Goal: Task Accomplishment & Management: Manage account settings

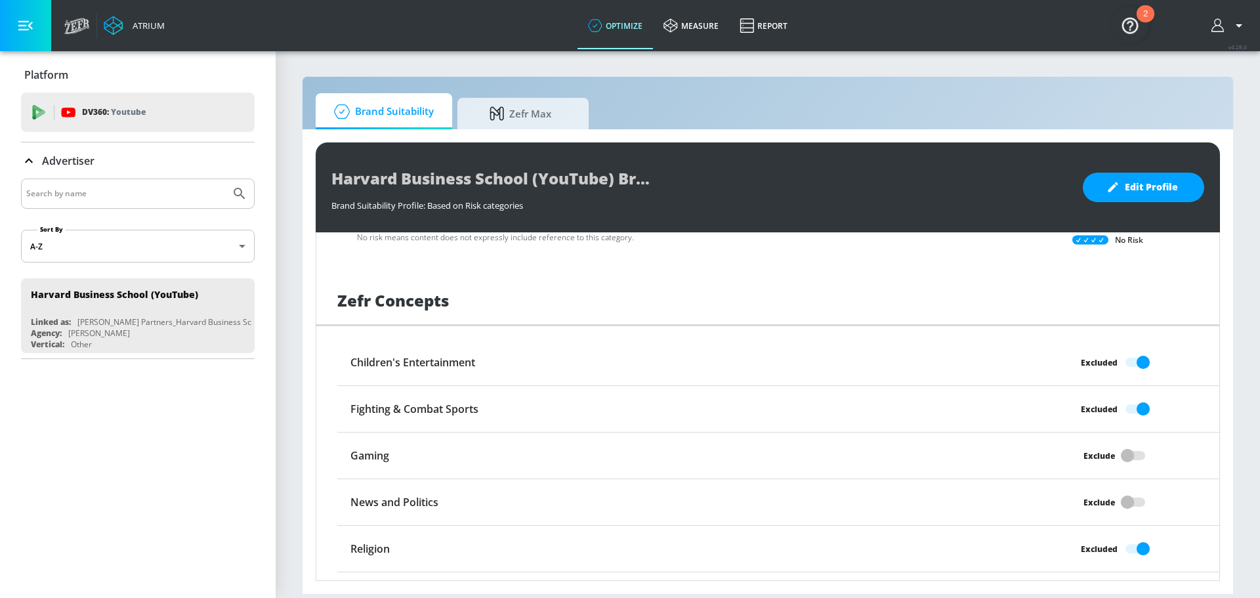
scroll to position [1012, 0]
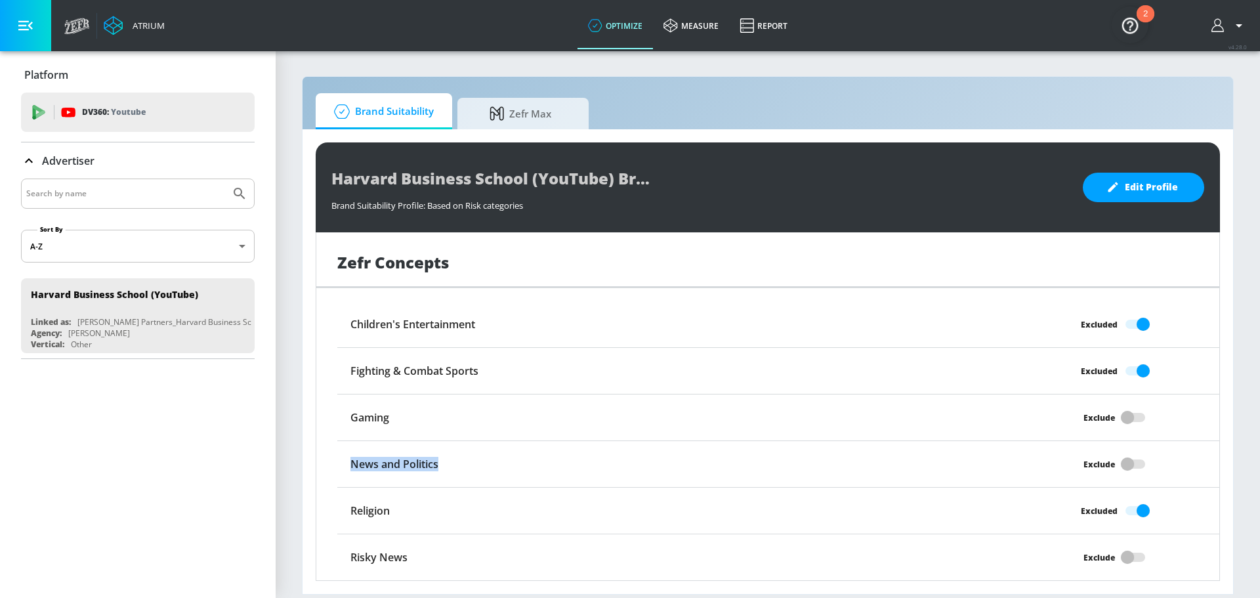
drag, startPoint x: 352, startPoint y: 462, endPoint x: 455, endPoint y: 462, distance: 103.0
click at [455, 462] on div "News and Politics" at bounding box center [667, 463] width 661 height 25
click at [1122, 557] on div "Exclude" at bounding box center [1108, 556] width 220 height 25
click at [1116, 557] on div "Exclude" at bounding box center [1108, 556] width 220 height 25
click at [1123, 556] on div "Exclude" at bounding box center [1108, 556] width 220 height 25
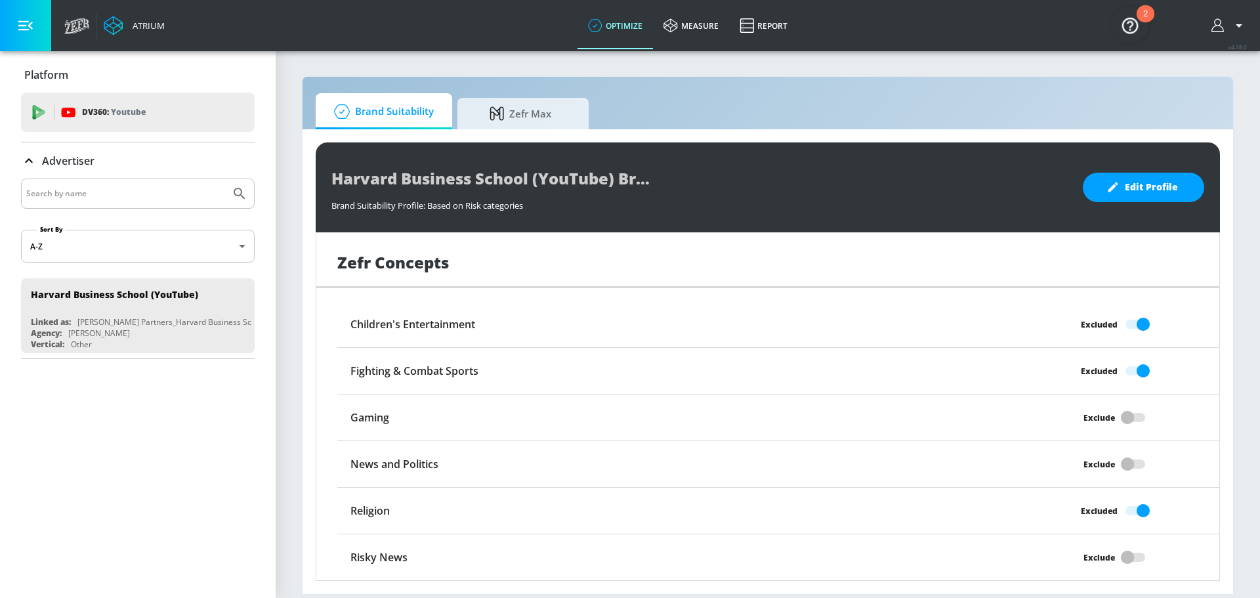
click at [1123, 556] on div "Exclude" at bounding box center [1108, 556] width 220 height 25
click at [1153, 182] on span "Edit Profile" at bounding box center [1143, 187] width 69 height 16
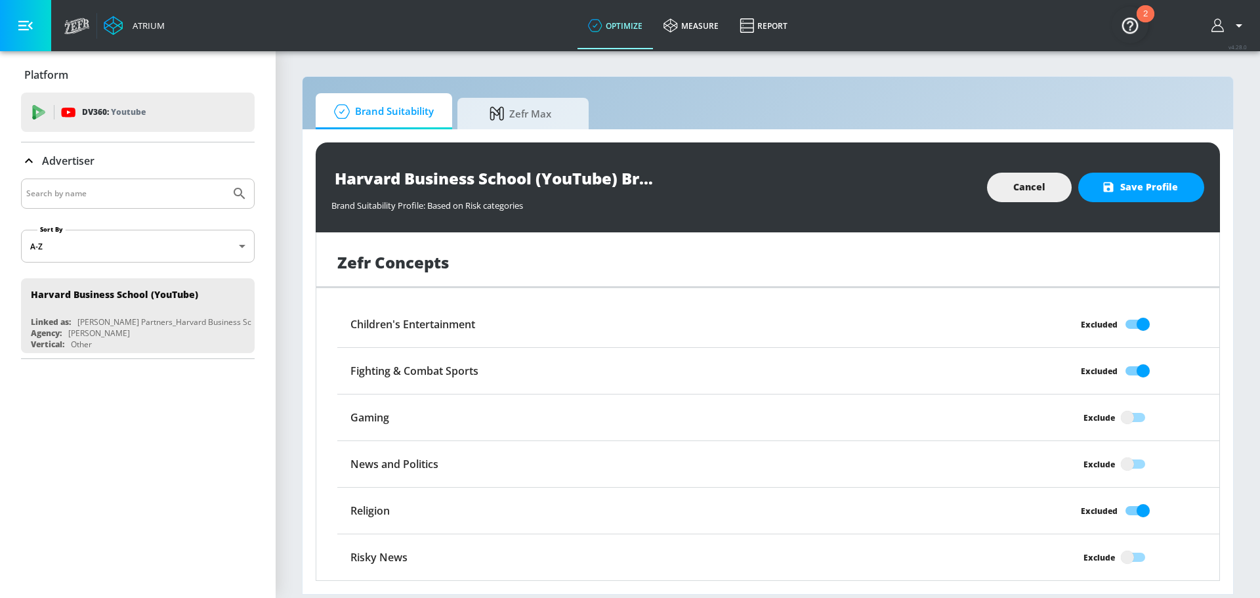
click at [1118, 556] on input "Exclude" at bounding box center [1127, 556] width 75 height 25
checkbox input "true"
click at [1120, 459] on input "Exclude" at bounding box center [1127, 463] width 75 height 25
checkbox input "true"
click at [1126, 413] on input "Exclude" at bounding box center [1127, 417] width 75 height 25
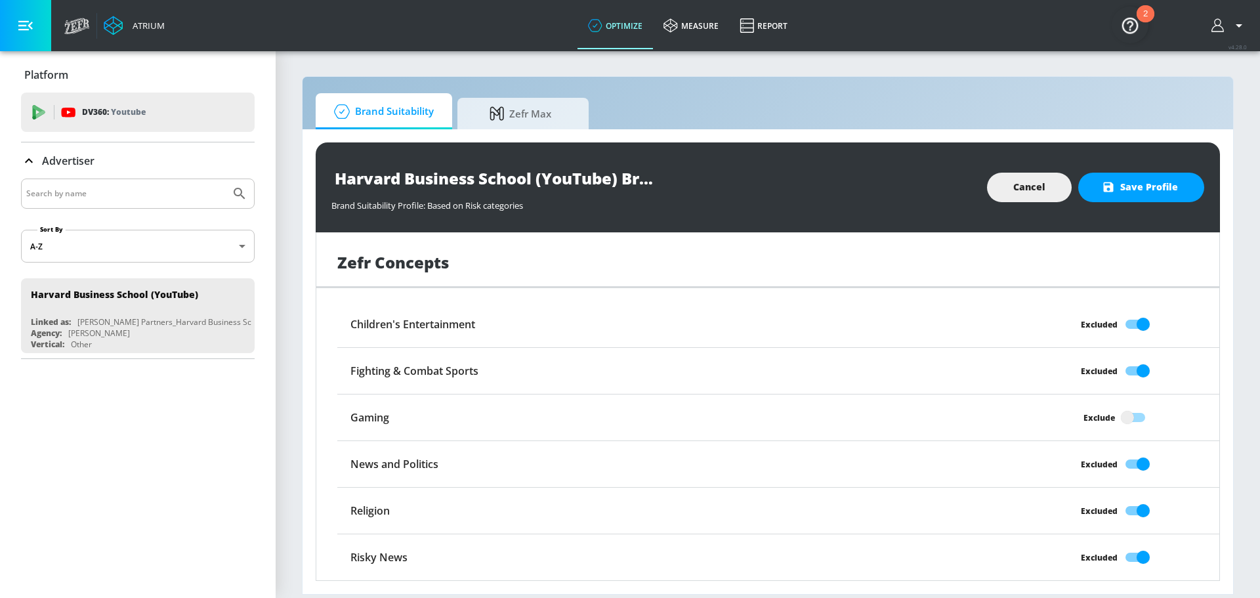
checkbox input "true"
click at [1148, 180] on span "Save Profile" at bounding box center [1140, 187] width 73 height 16
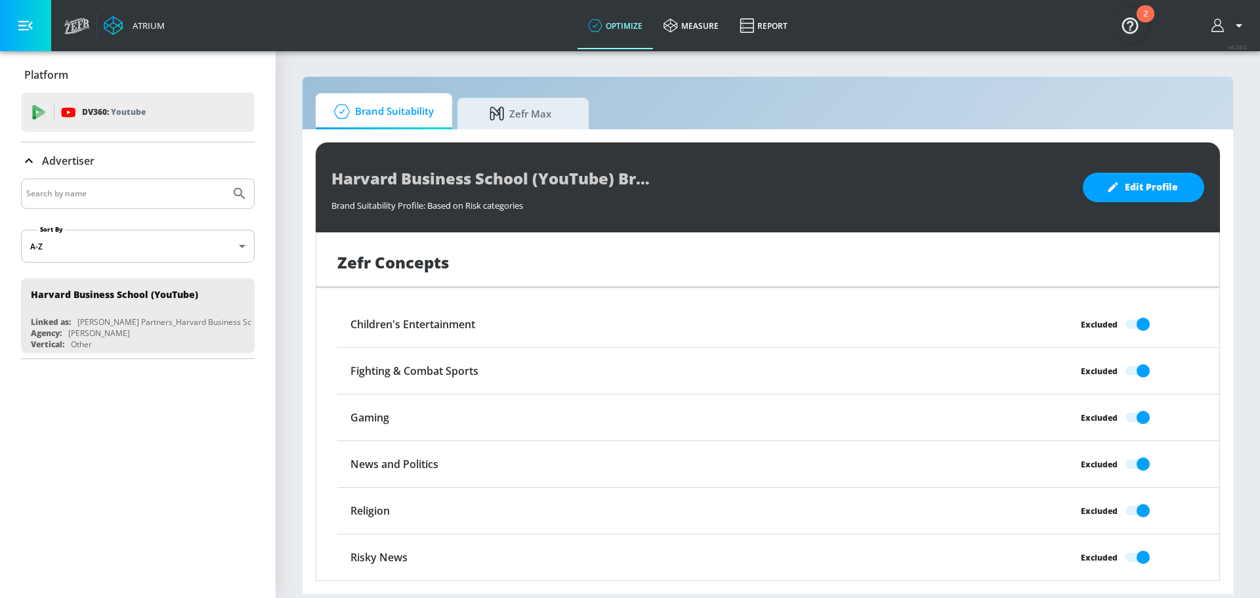
click at [298, 329] on section "Brand Suitability Zefr Max Harvard Business School (YouTube) Brand Suitability …" at bounding box center [768, 324] width 984 height 548
click at [1141, 7] on div "2" at bounding box center [1145, 13] width 18 height 17
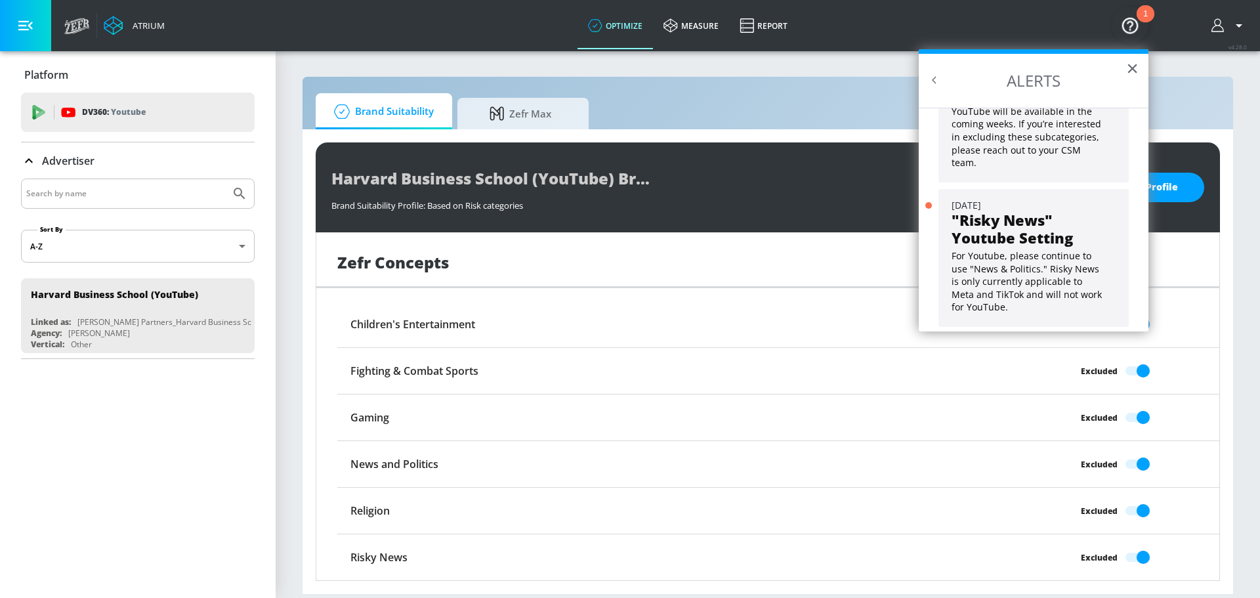
scroll to position [118, 0]
click at [1133, 66] on button "×" at bounding box center [1132, 68] width 12 height 21
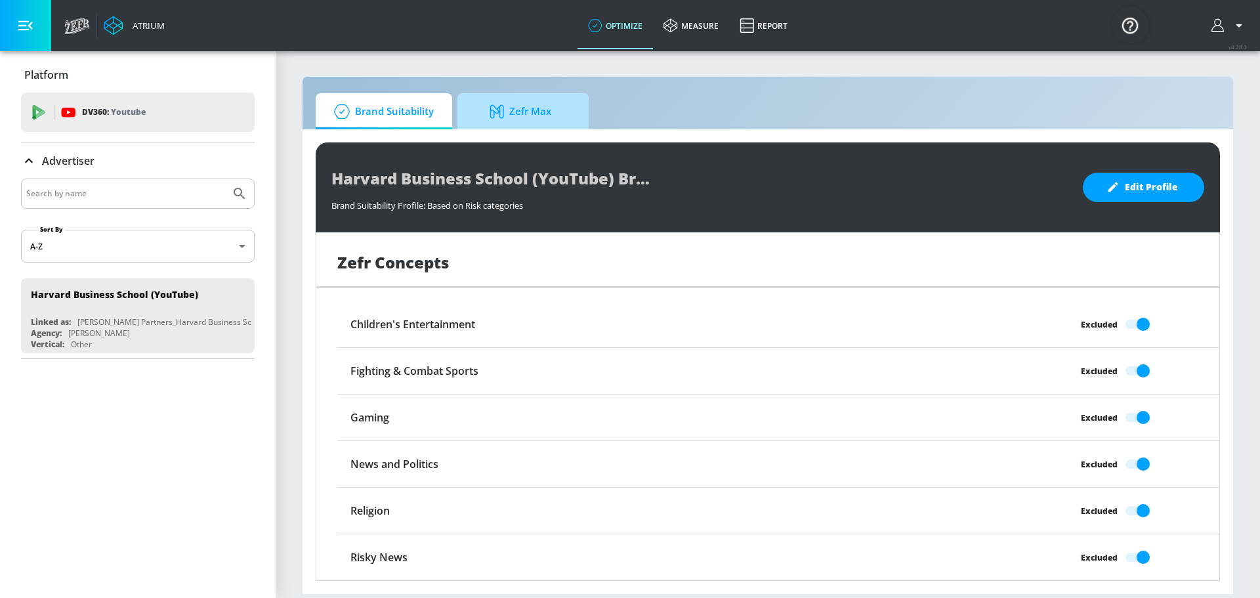
click at [501, 100] on span "Zefr Max" at bounding box center [520, 111] width 100 height 31
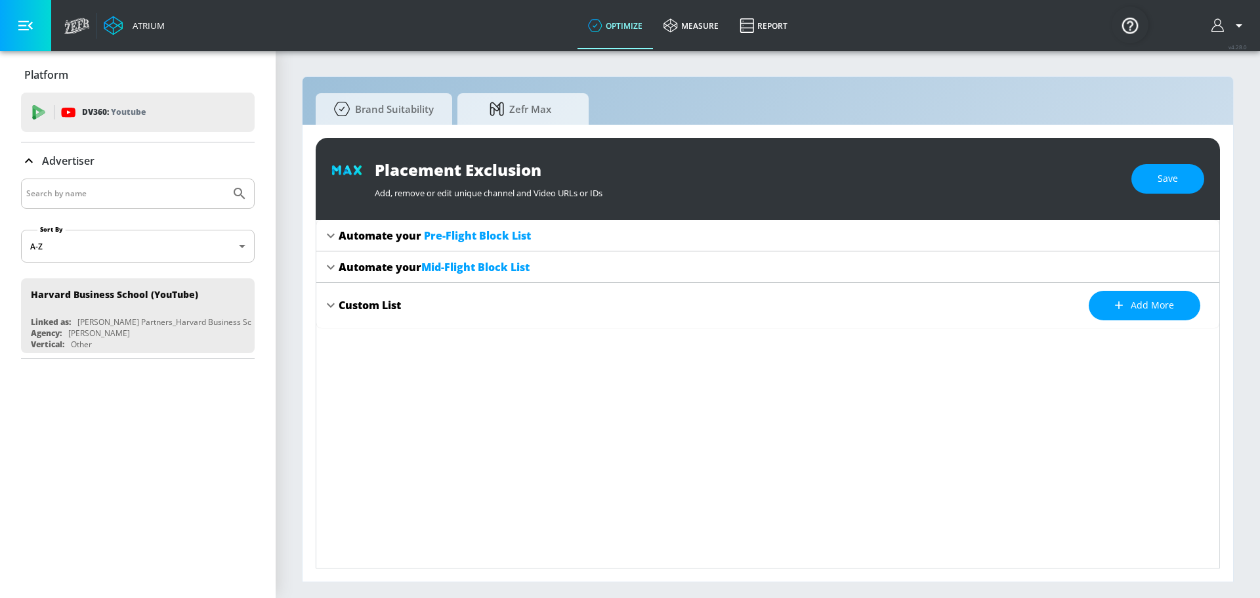
click at [325, 236] on icon at bounding box center [331, 236] width 16 height 16
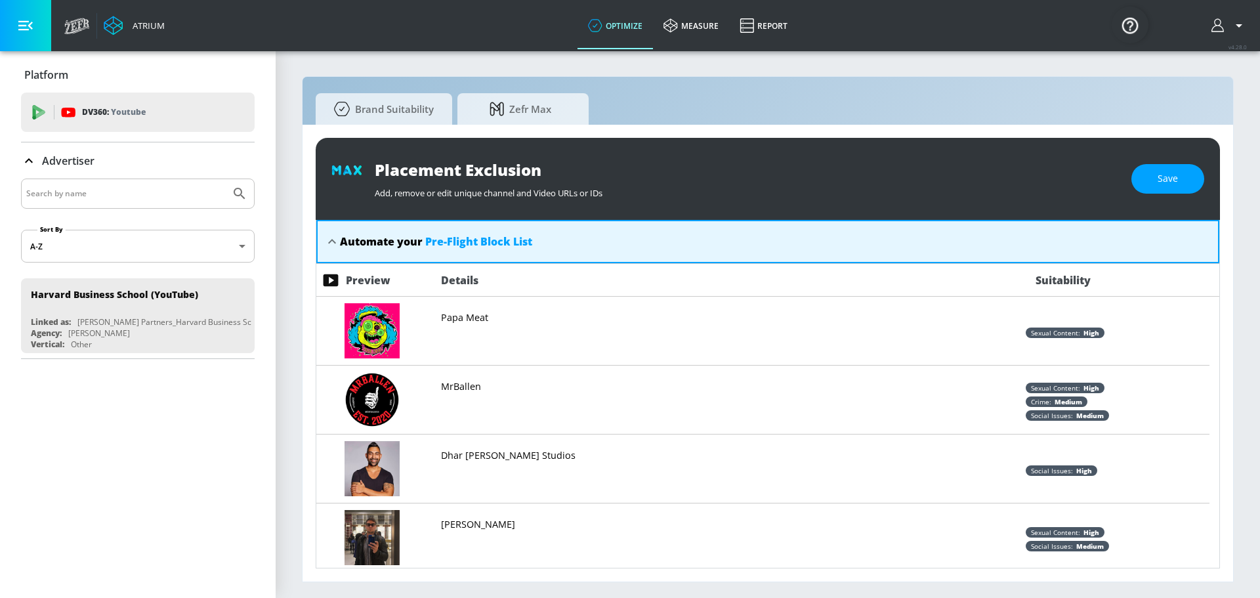
click at [325, 236] on icon at bounding box center [332, 242] width 16 height 16
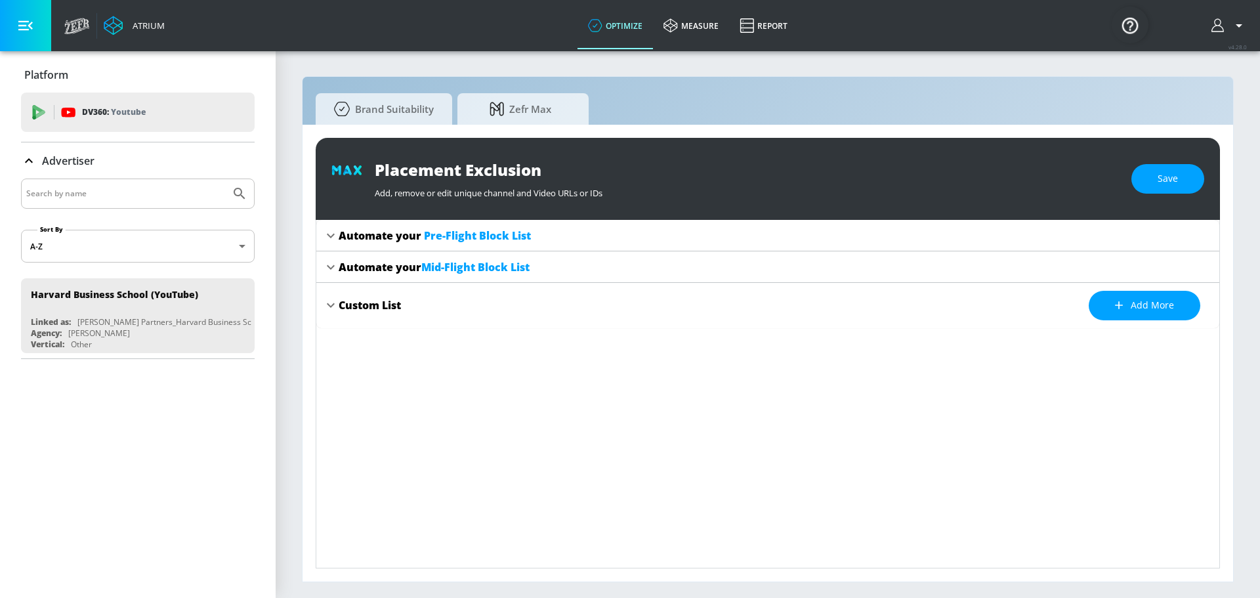
click at [333, 304] on icon at bounding box center [331, 305] width 16 height 16
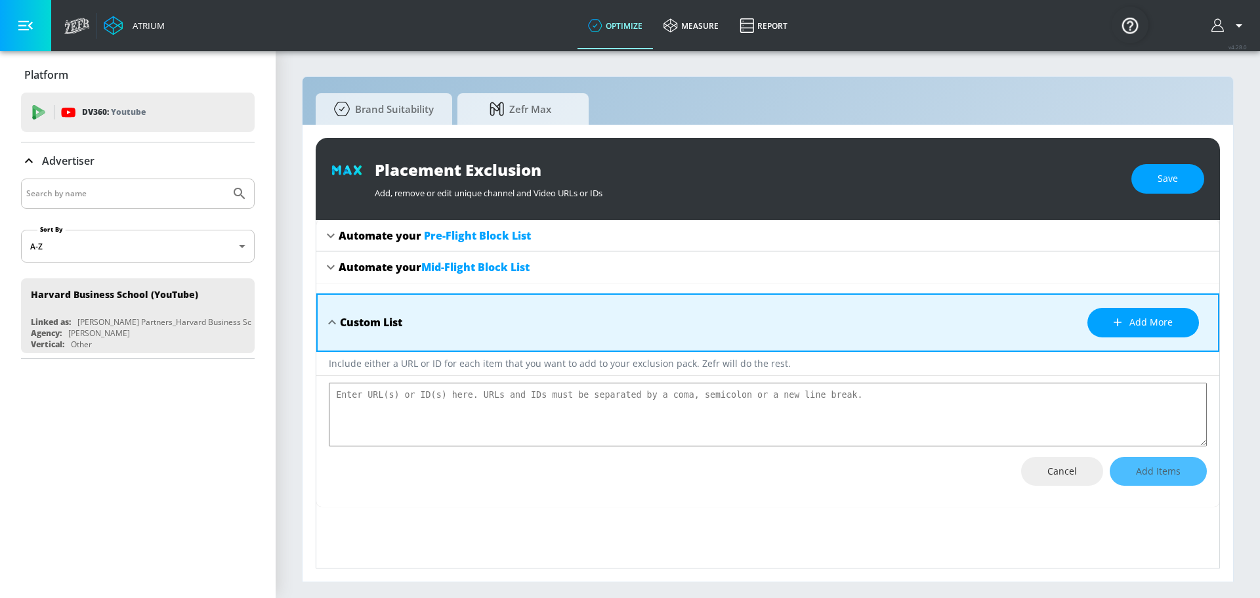
click at [333, 304] on div "Custom List Add more" at bounding box center [767, 322] width 903 height 58
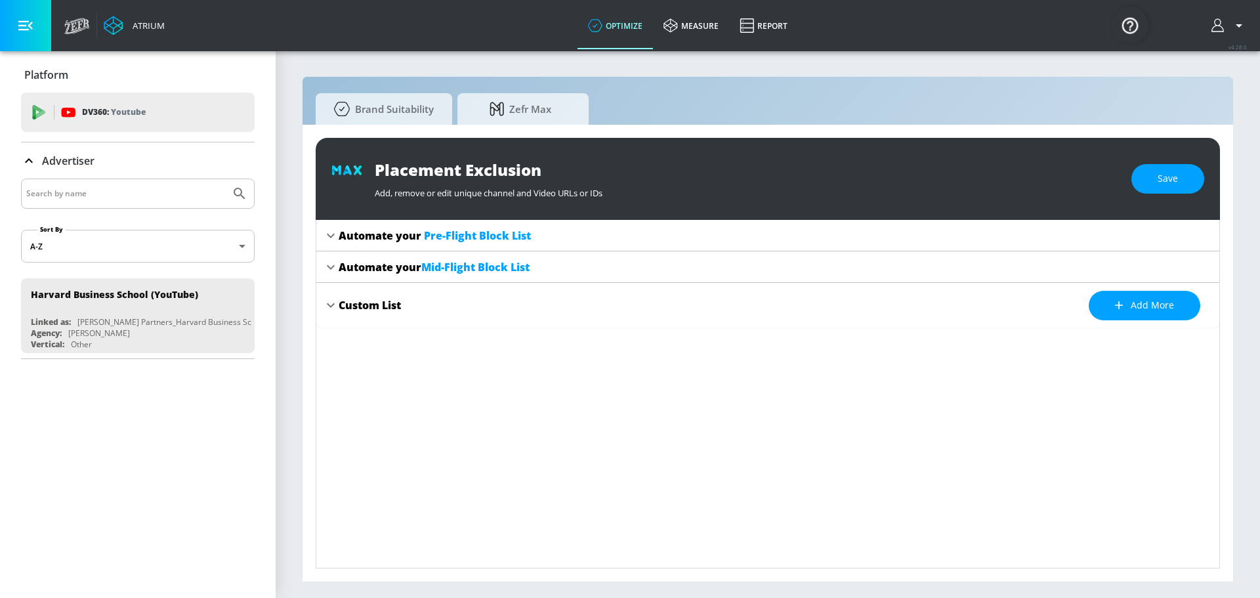
click at [330, 272] on icon at bounding box center [331, 267] width 16 height 16
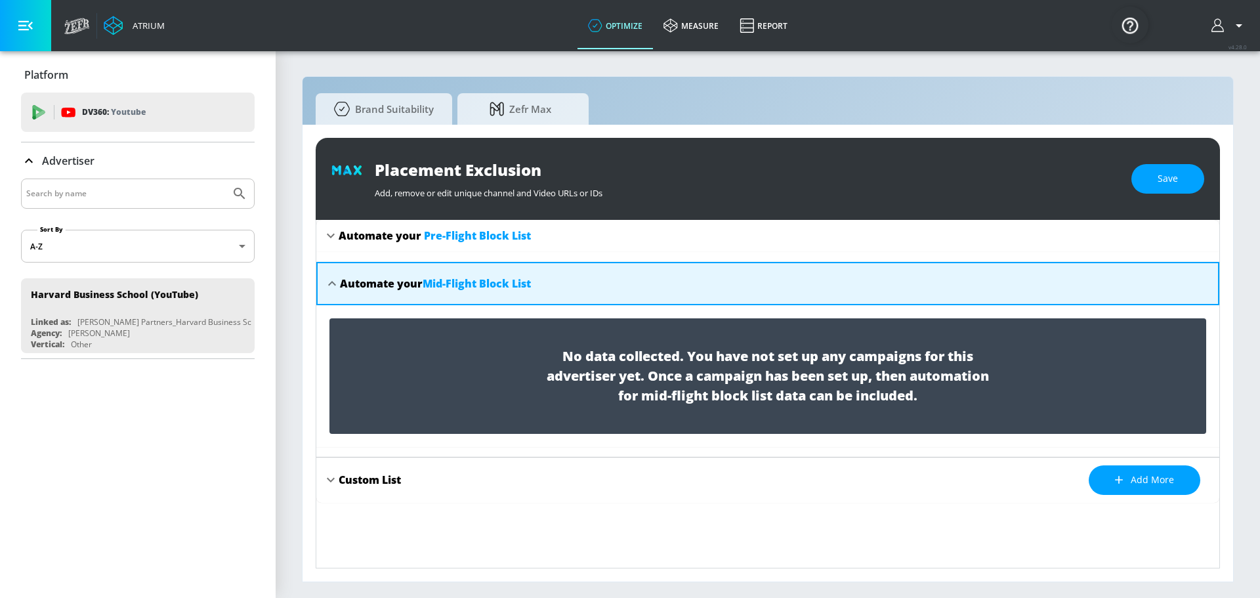
click at [329, 239] on icon at bounding box center [331, 236] width 16 height 16
type textarea "x"
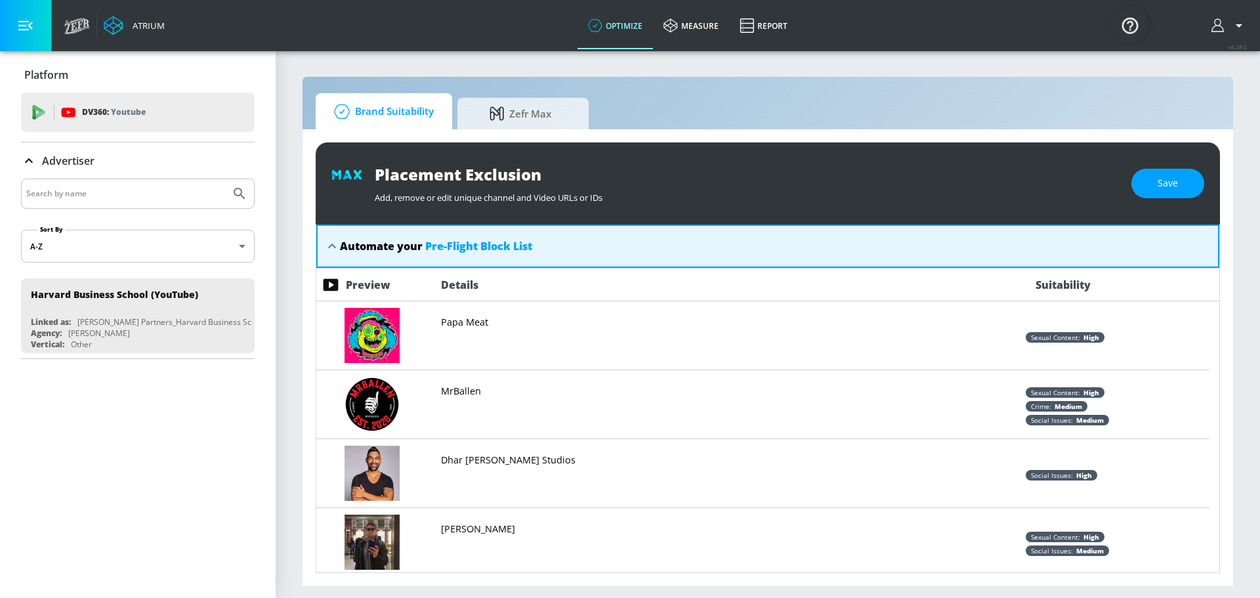
click at [365, 110] on span "Brand Suitability" at bounding box center [381, 111] width 105 height 31
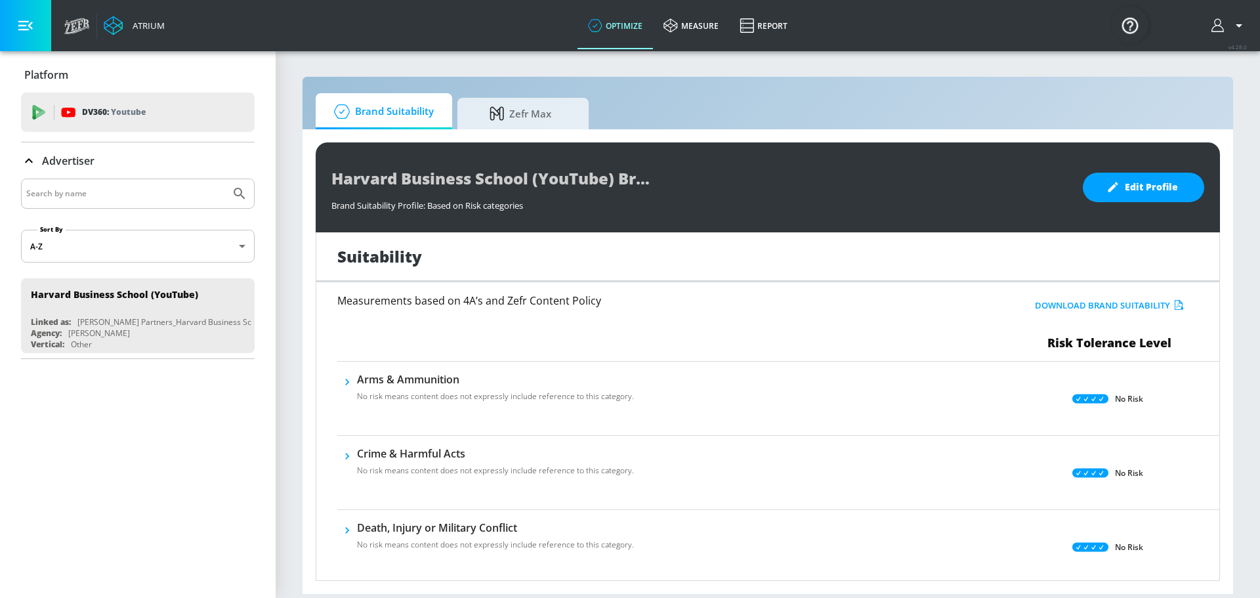
click at [1165, 304] on icon "button" at bounding box center [1161, 307] width 186 height 243
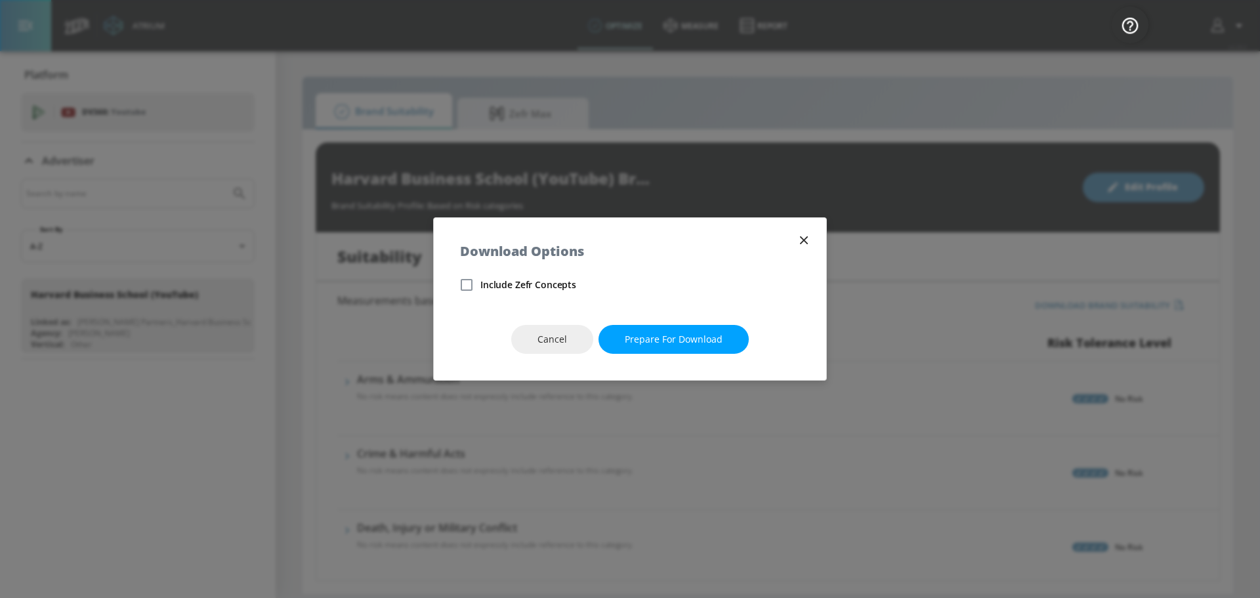
click at [462, 286] on input "Include Zefr Concepts" at bounding box center [467, 285] width 28 height 28
checkbox input "true"
click at [636, 336] on span "Prepare for download" at bounding box center [674, 339] width 98 height 16
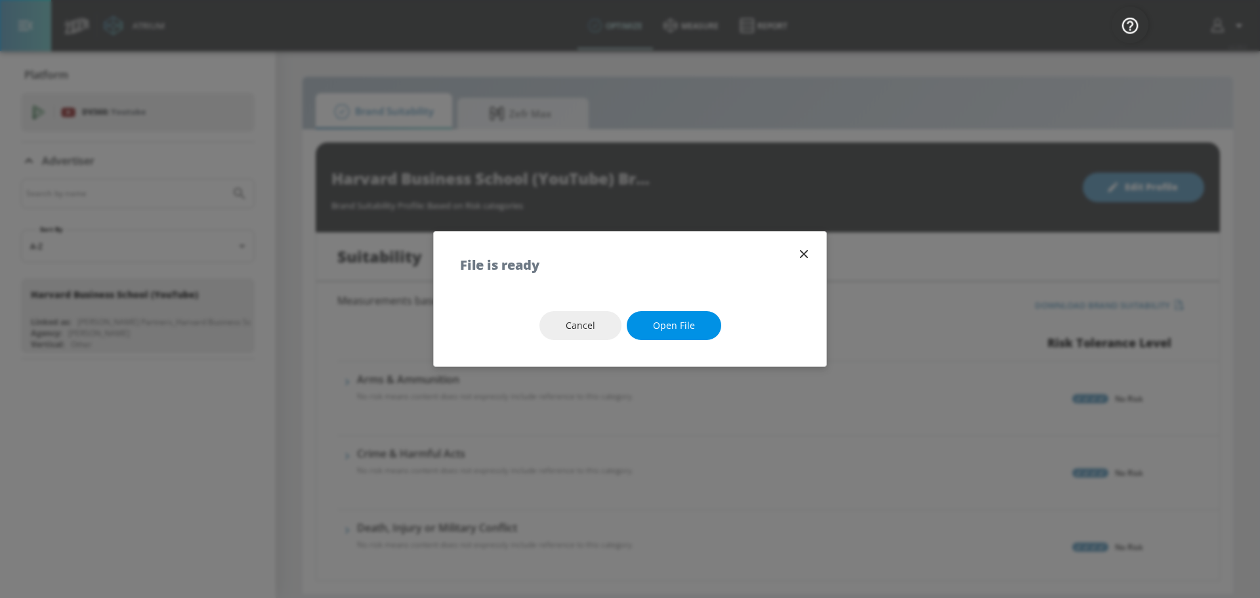
click at [672, 323] on span "Open file" at bounding box center [674, 326] width 42 height 16
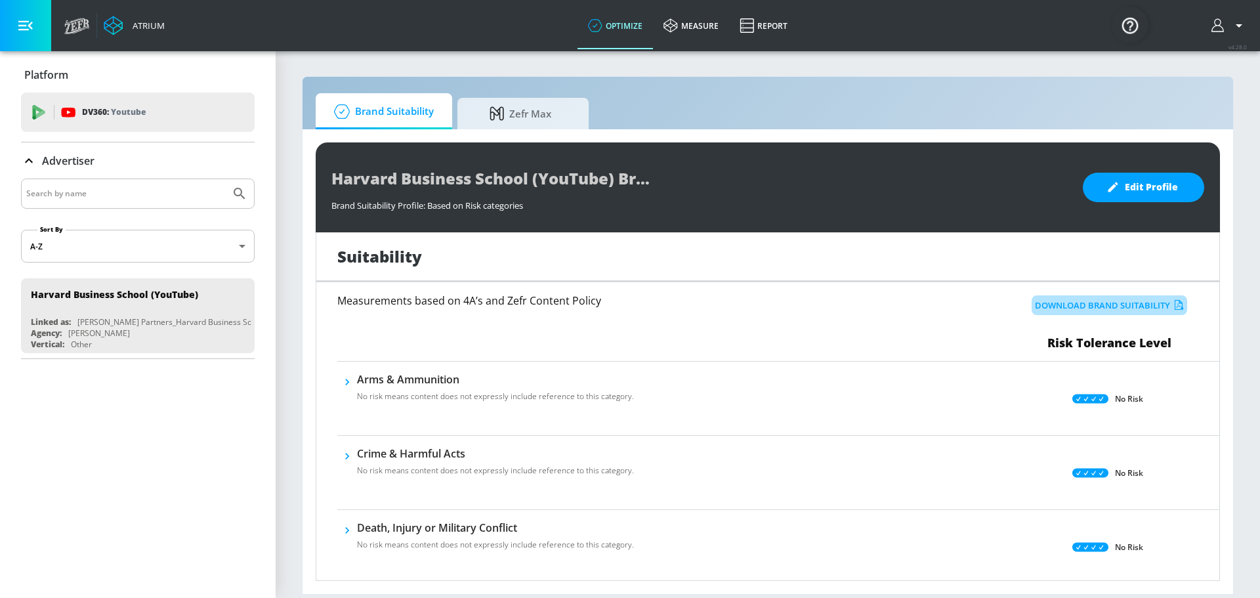
click at [1086, 310] on button "Download Brand Suitability" at bounding box center [1108, 305] width 155 height 20
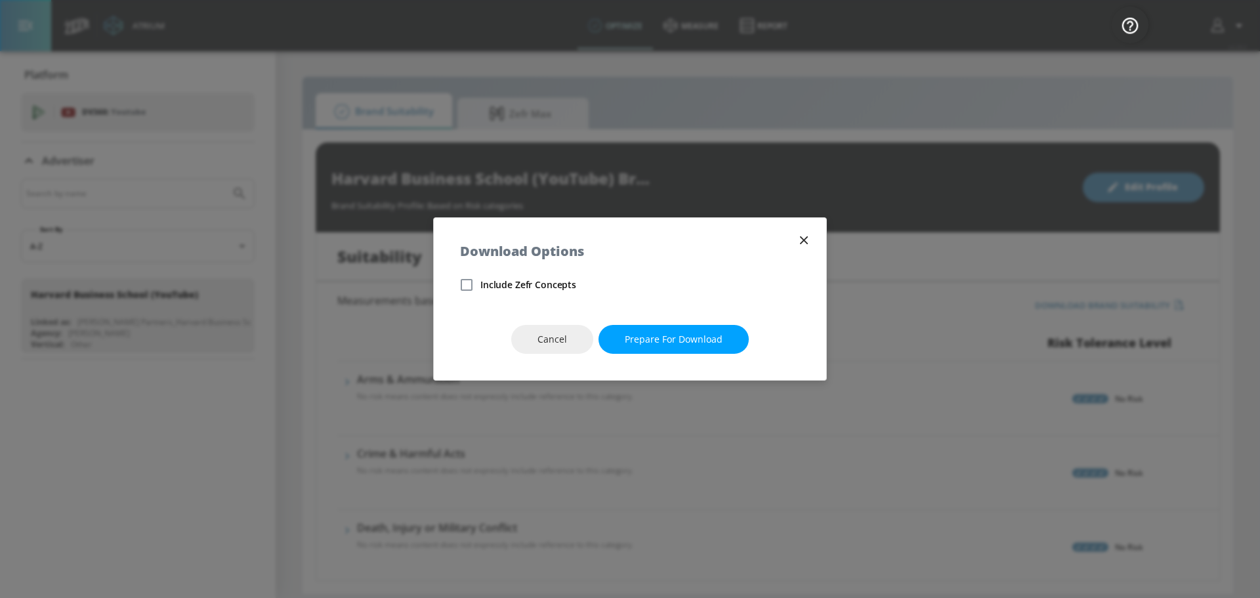
click at [531, 287] on span "Include Zefr Concepts" at bounding box center [528, 284] width 96 height 13
click at [480, 287] on input "Include Zefr Concepts" at bounding box center [467, 285] width 28 height 28
checkbox input "true"
click at [642, 327] on button "Prepare for download" at bounding box center [673, 340] width 150 height 30
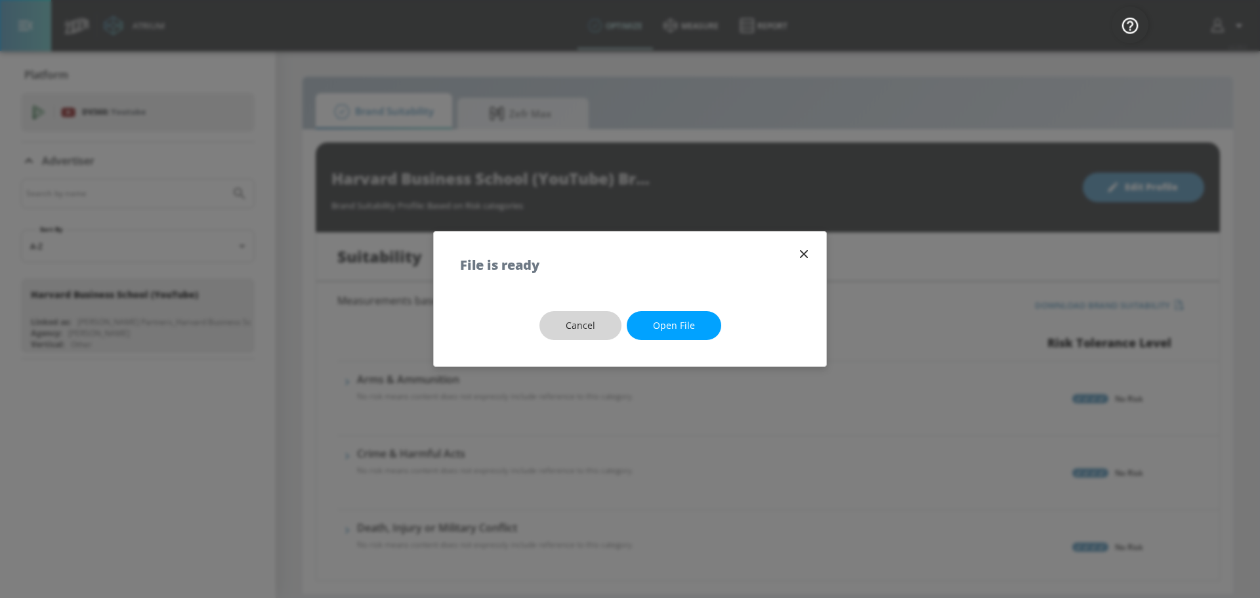
click at [583, 326] on span "Cancel" at bounding box center [580, 326] width 30 height 16
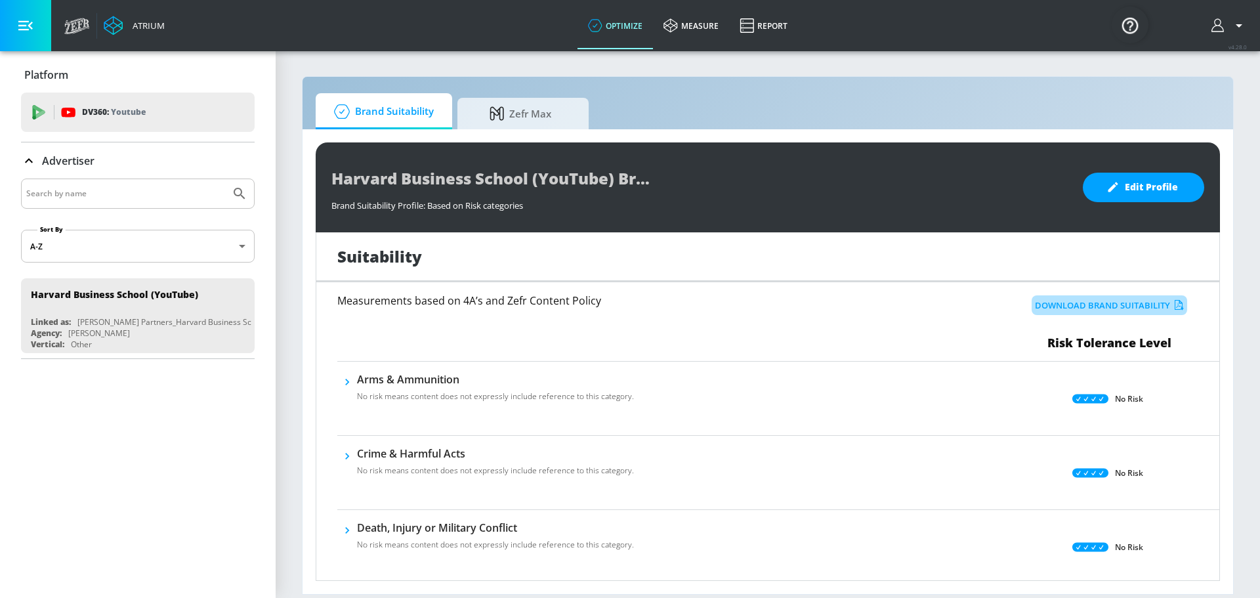
click at [1101, 302] on button "Download Brand Suitability" at bounding box center [1108, 305] width 155 height 20
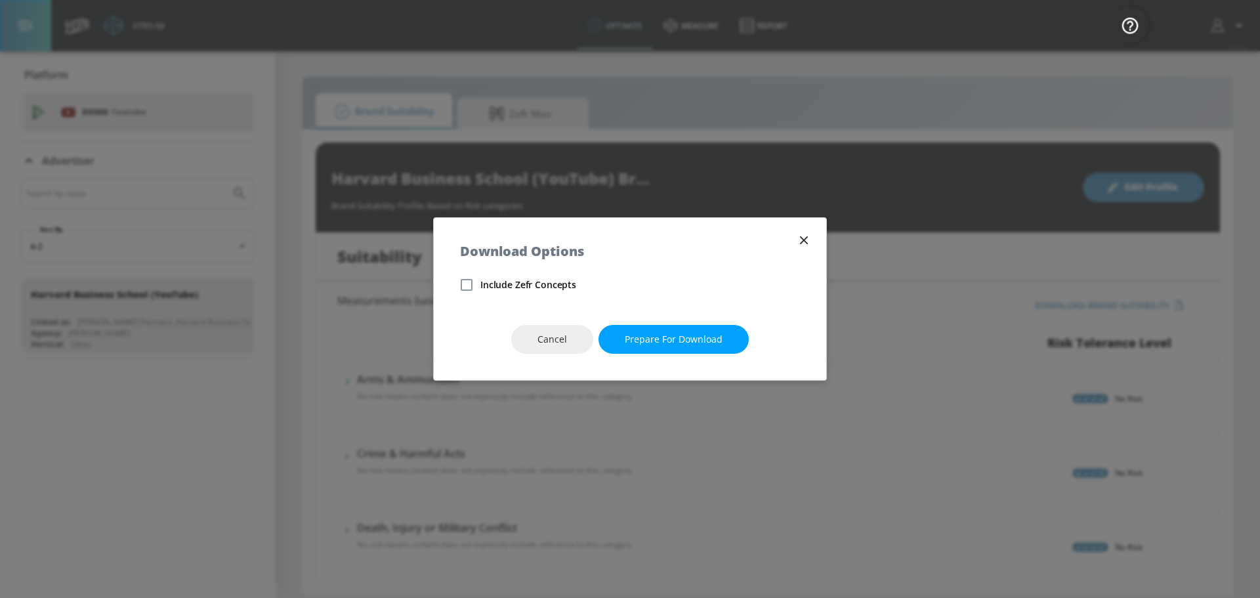
click at [517, 289] on span "Include Zefr Concepts" at bounding box center [528, 284] width 96 height 13
click at [480, 289] on input "Include Zefr Concepts" at bounding box center [467, 285] width 28 height 28
checkbox input "true"
click at [672, 340] on span "Prepare for download" at bounding box center [674, 339] width 98 height 16
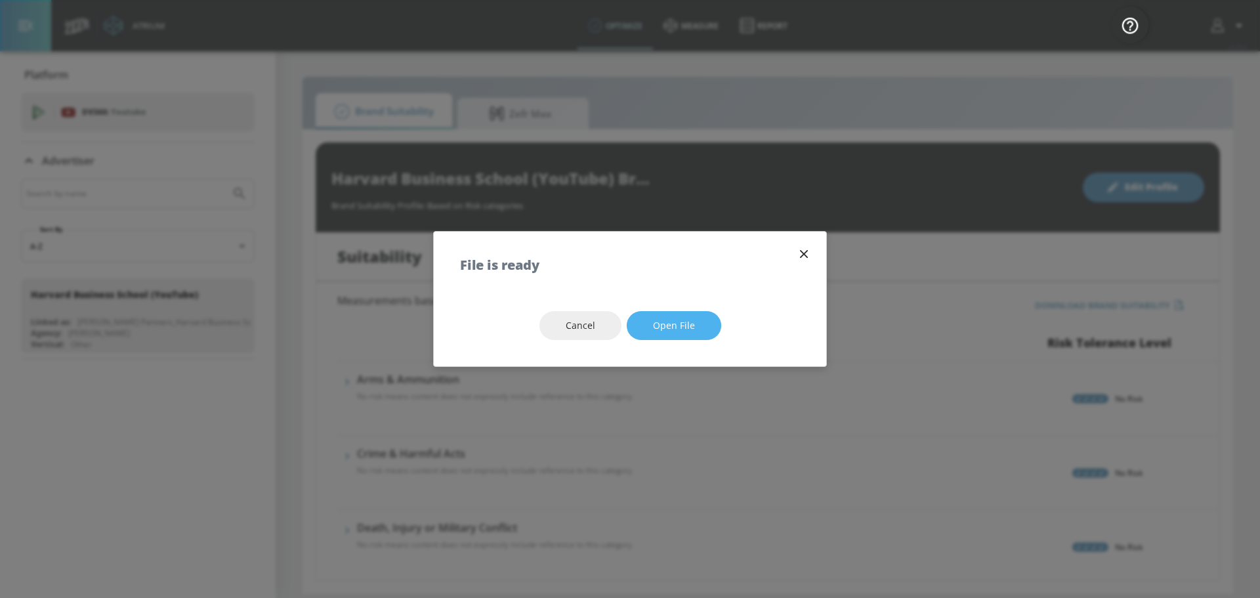
click at [670, 327] on span "Open file" at bounding box center [674, 326] width 42 height 16
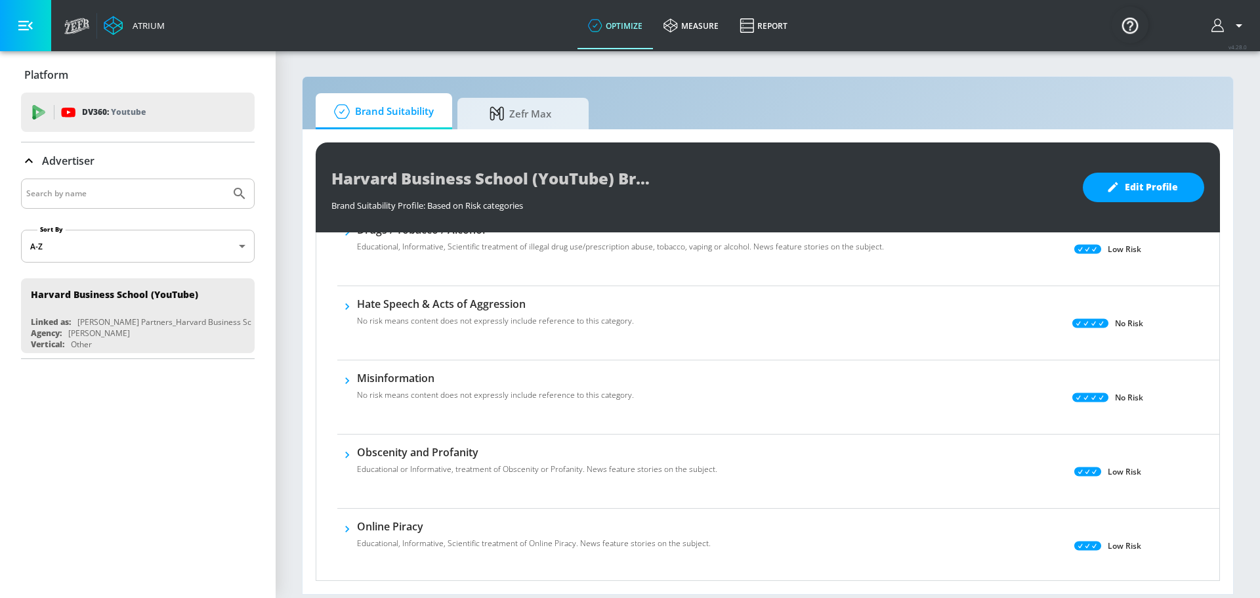
scroll to position [394, 0]
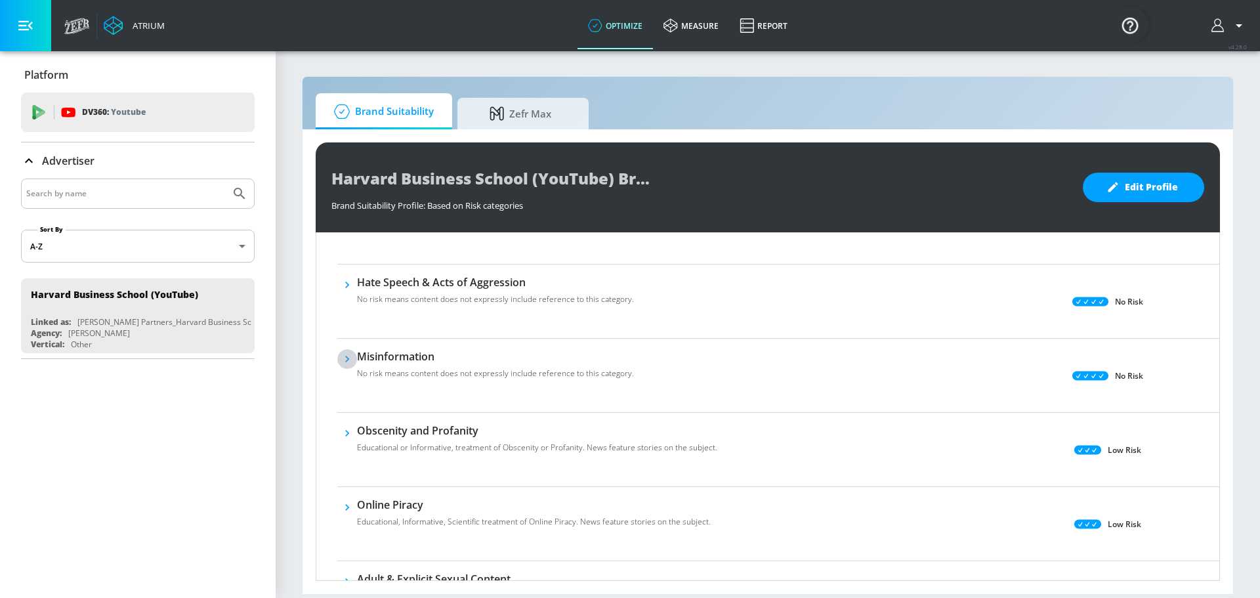
click at [350, 358] on icon "button" at bounding box center [346, 358] width 13 height 13
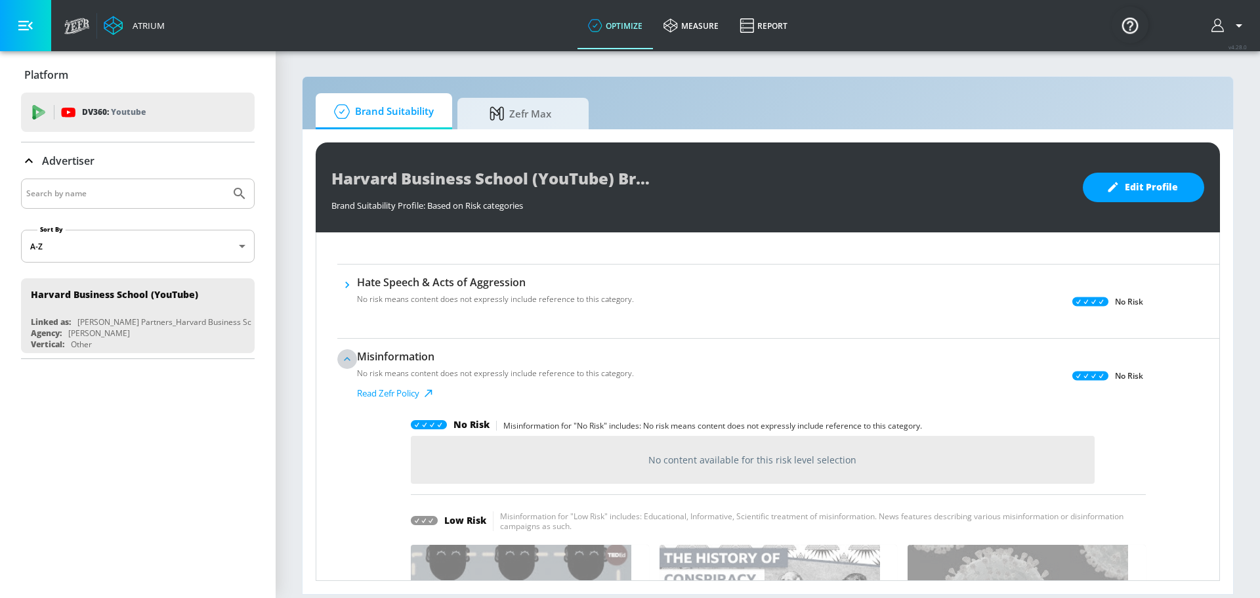
click at [350, 358] on icon "button" at bounding box center [346, 358] width 13 height 13
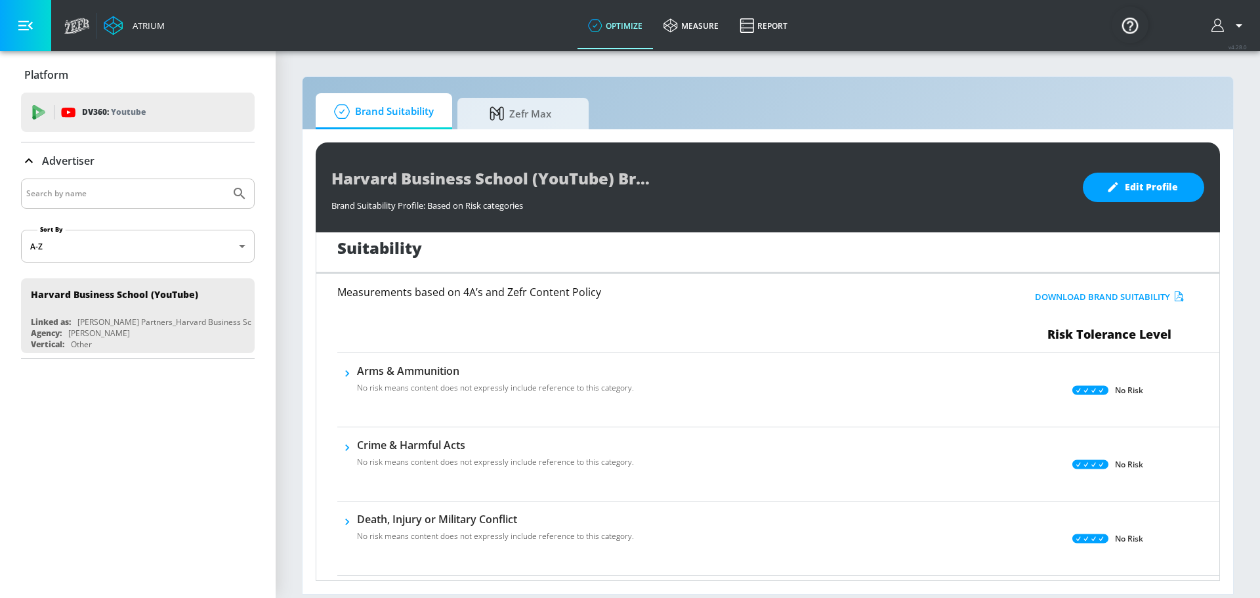
scroll to position [0, 0]
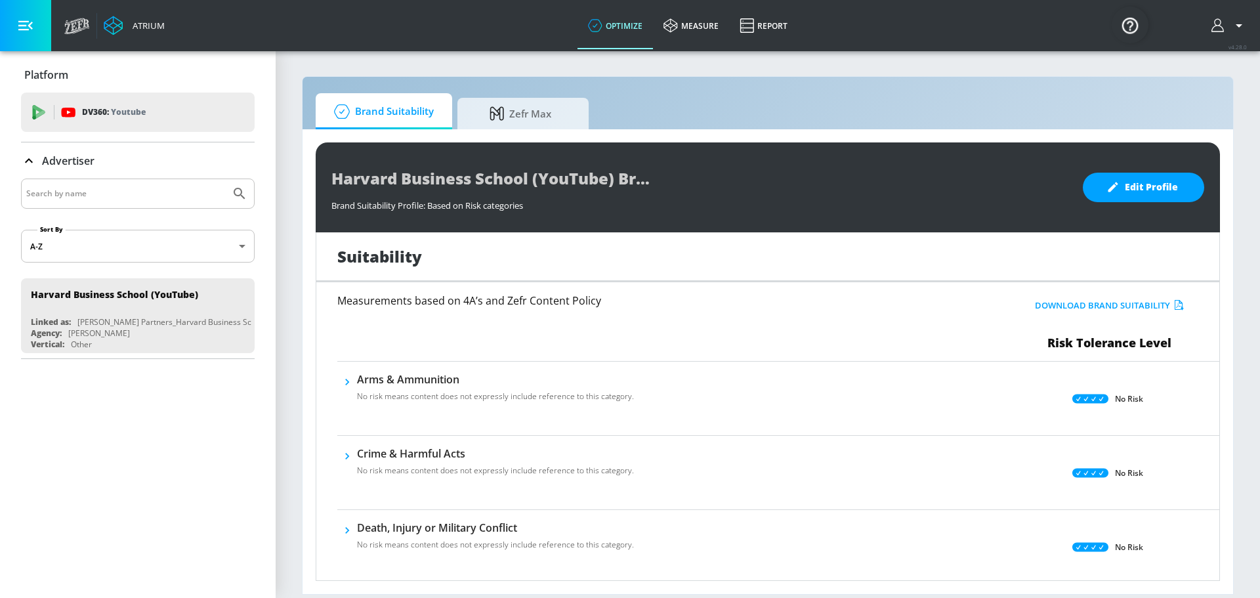
click at [1243, 26] on icon "button" at bounding box center [1239, 26] width 16 height 16
click at [1196, 58] on div "Logout" at bounding box center [1190, 61] width 110 height 16
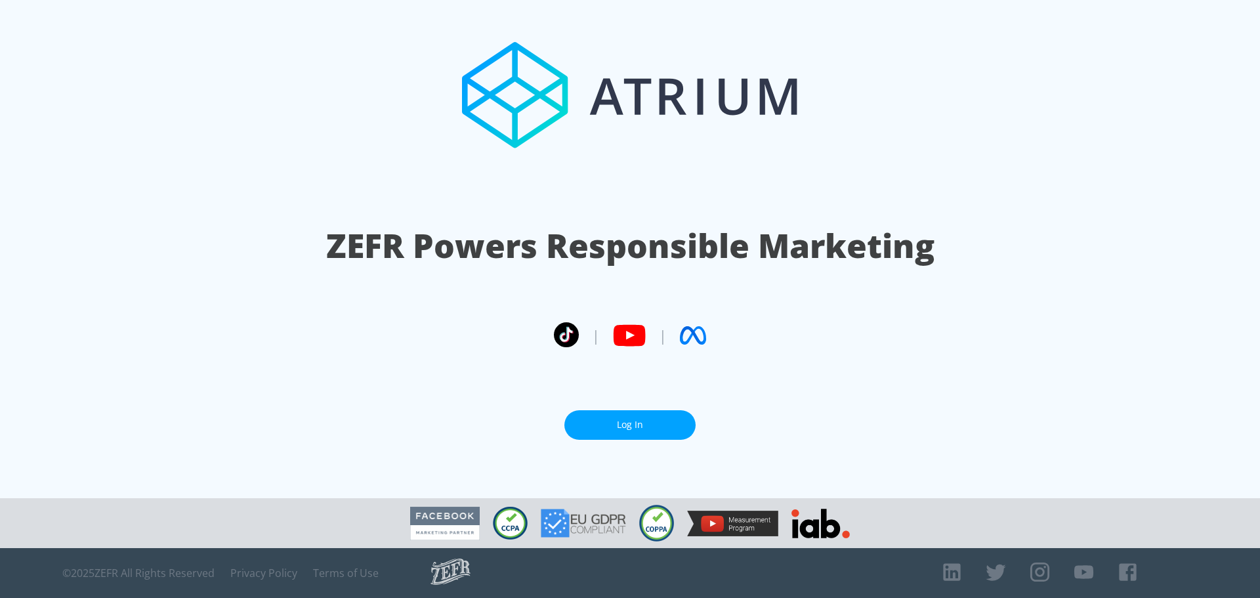
click at [647, 414] on link "Log In" at bounding box center [629, 425] width 131 height 30
